Goal: Information Seeking & Learning: Compare options

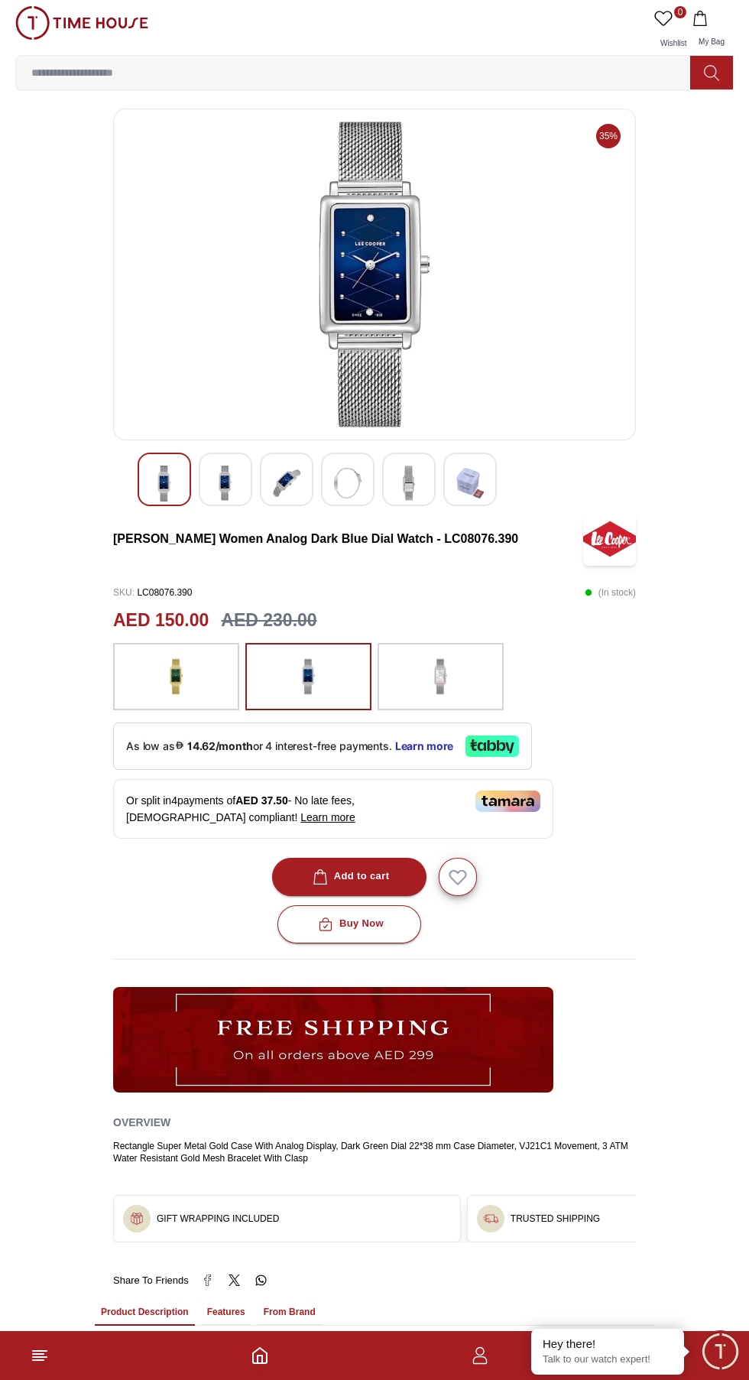
click at [456, 697] on img at bounding box center [441, 677] width 38 height 52
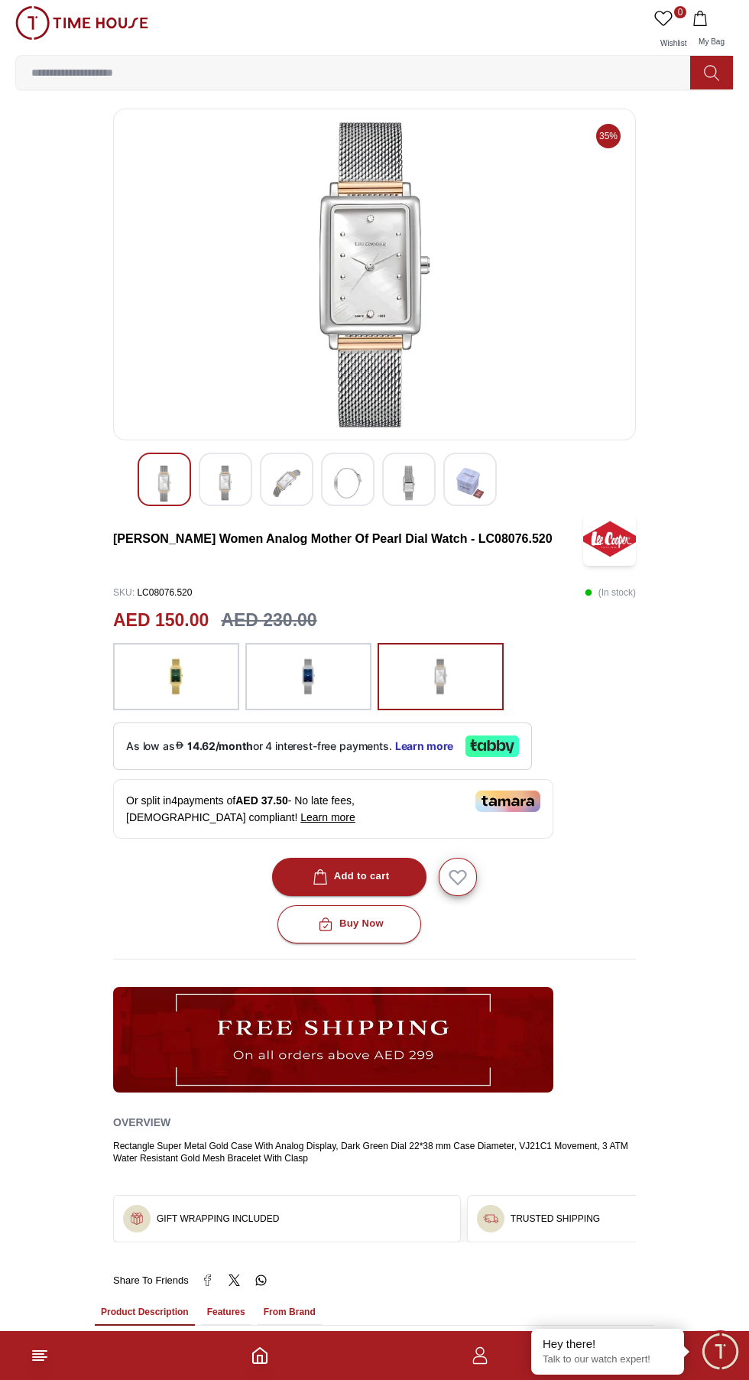
click at [89, 30] on img at bounding box center [81, 23] width 133 height 34
